Goal: Transaction & Acquisition: Purchase product/service

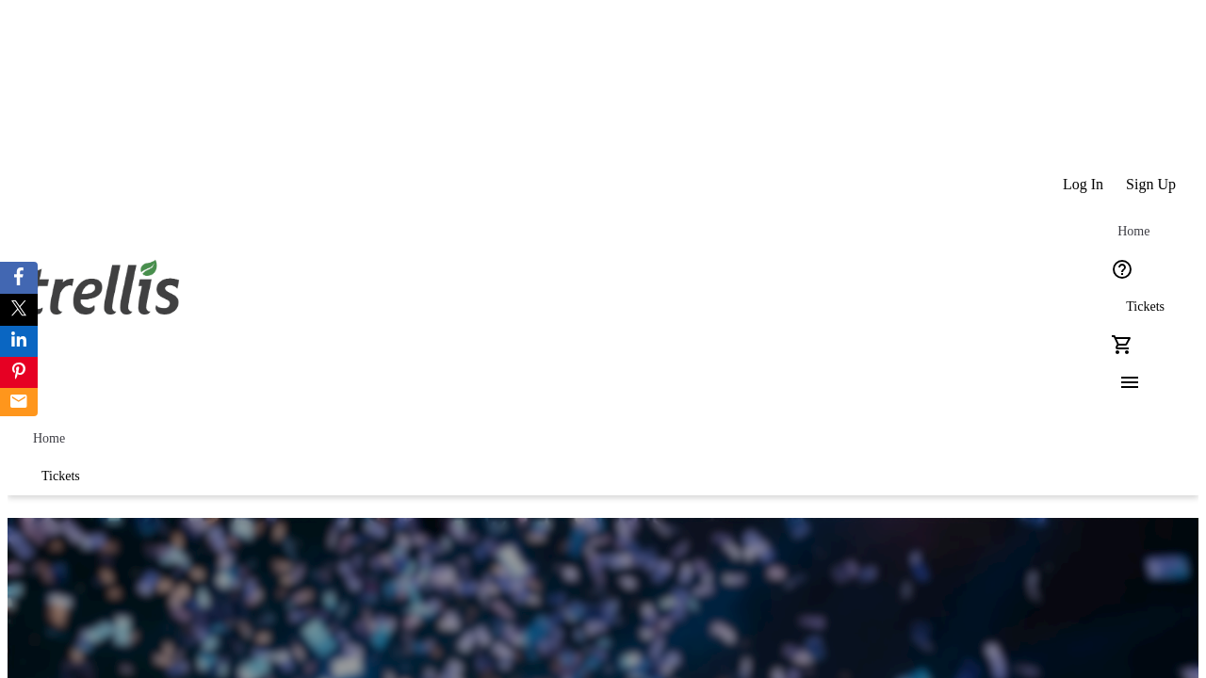
click at [1152, 176] on span "Sign Up" at bounding box center [1150, 184] width 50 height 17
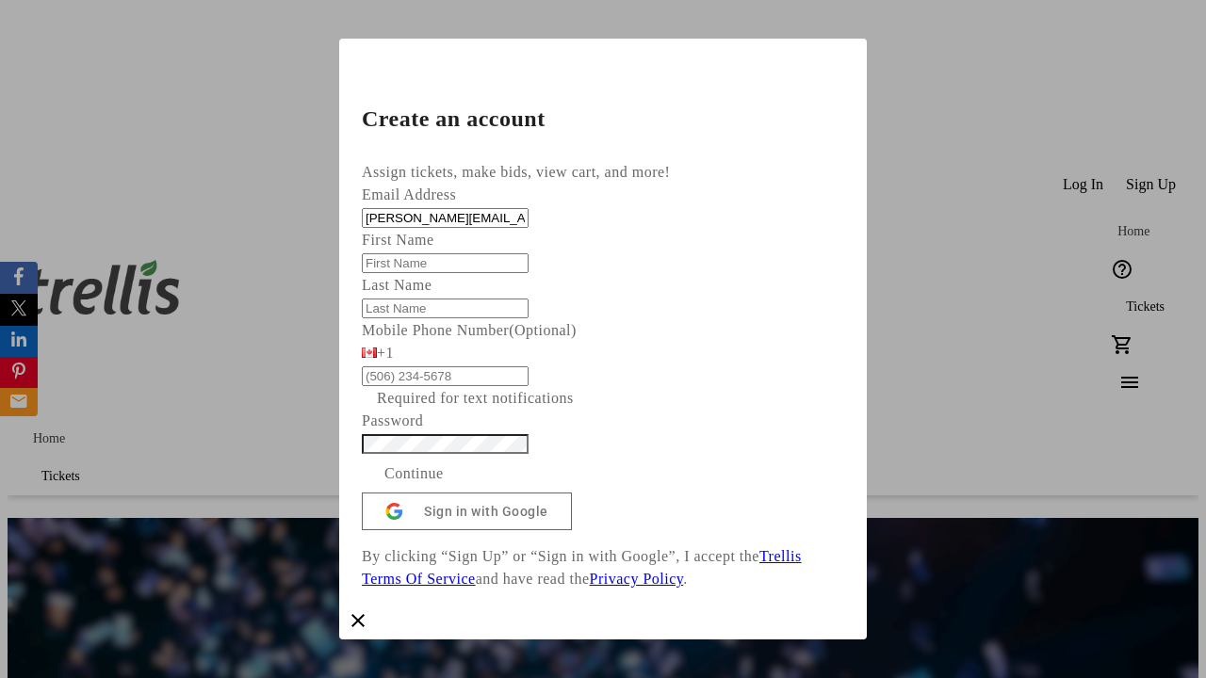
type input "[PERSON_NAME][EMAIL_ADDRESS][DOMAIN_NAME]"
type input "[PERSON_NAME]"
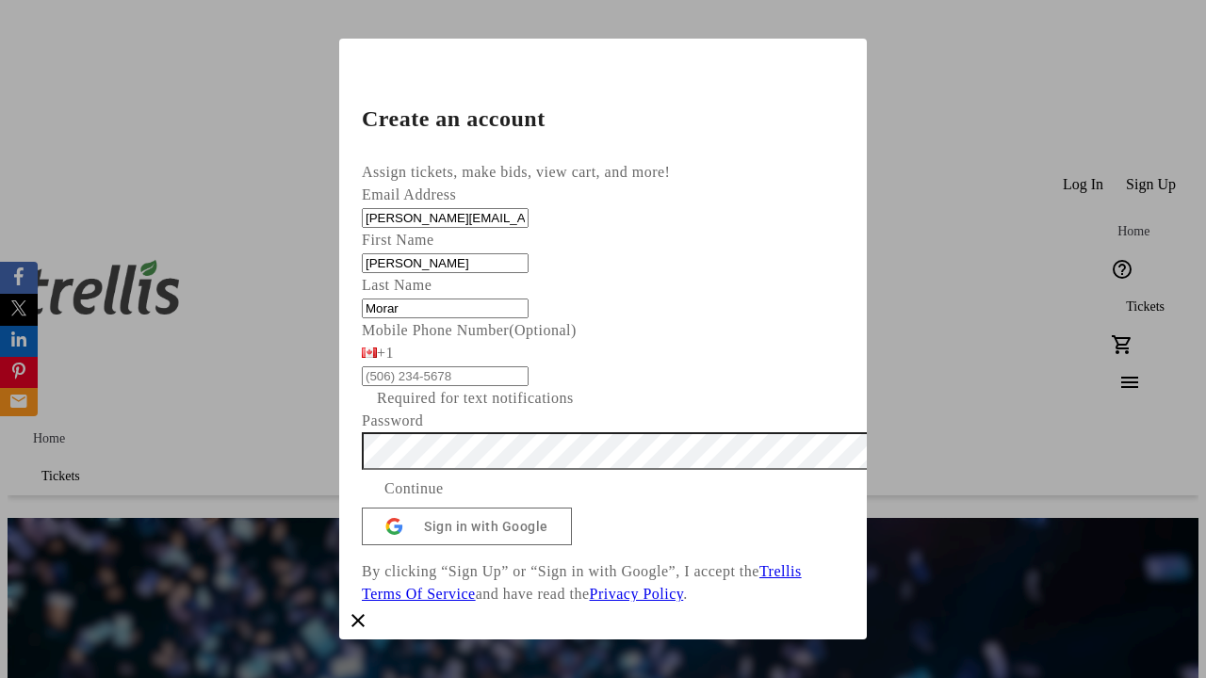
type input "Morar"
click at [444, 500] on span "Continue" at bounding box center [413, 489] width 59 height 23
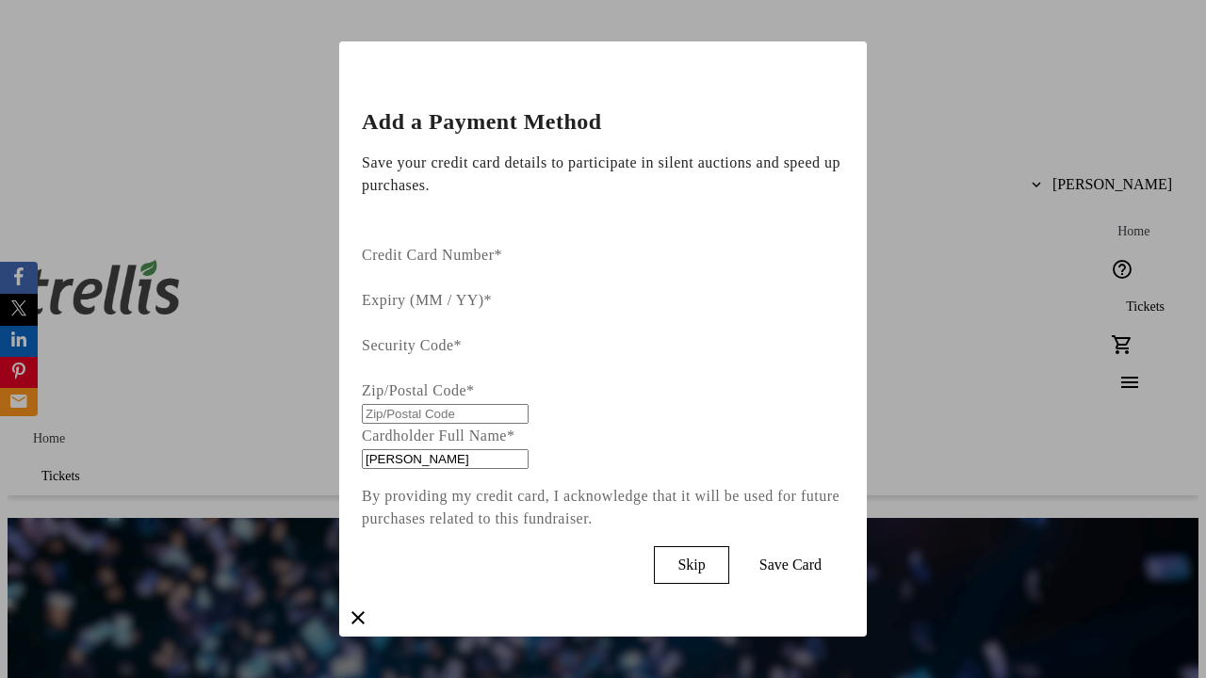
click at [704, 557] on span "Skip" at bounding box center [690, 565] width 27 height 17
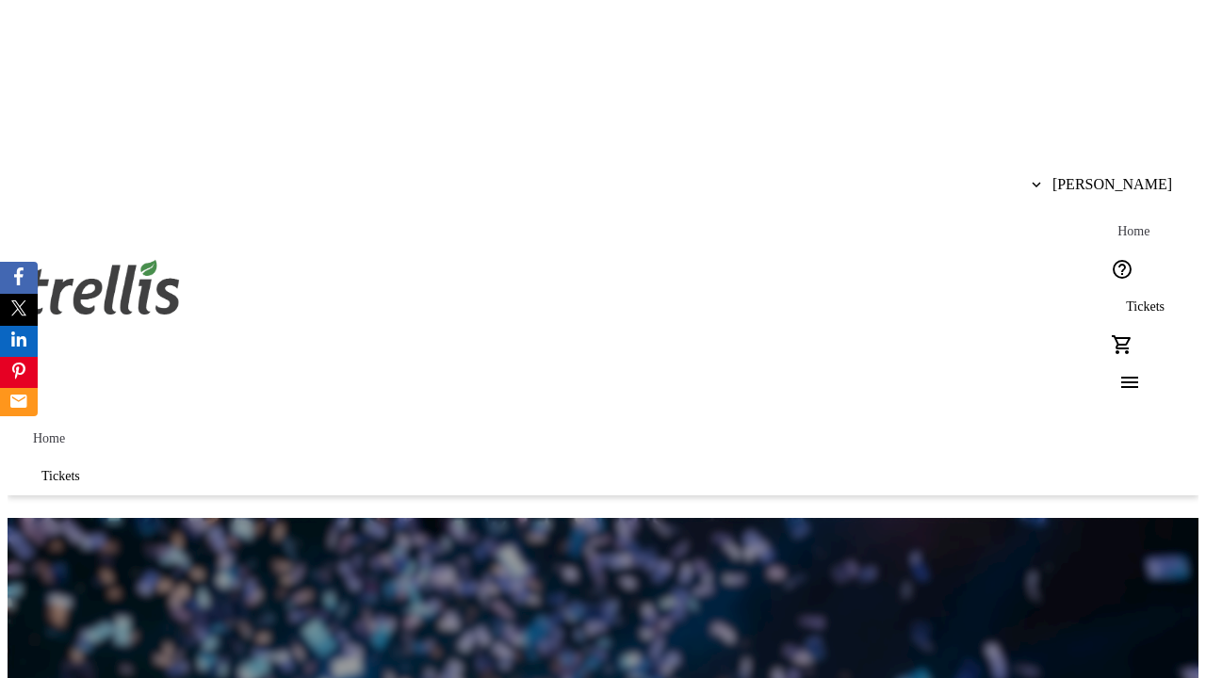
click at [1125, 300] on span "Tickets" at bounding box center [1144, 307] width 39 height 15
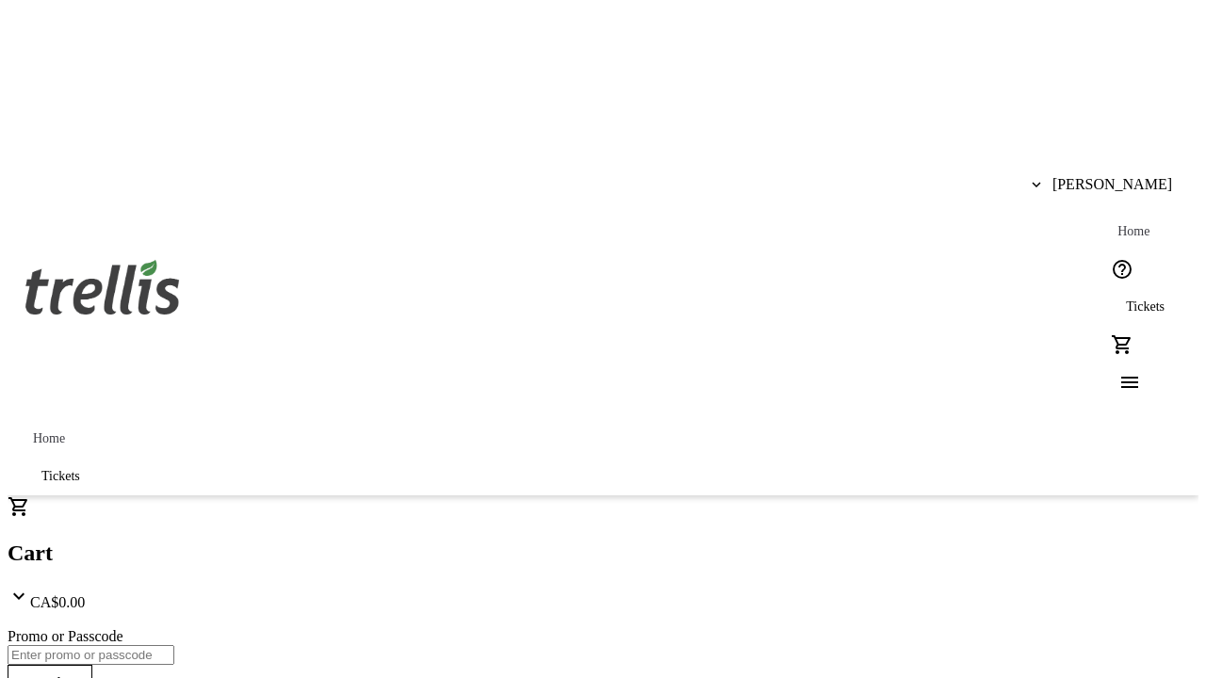
type input "1"
